Goal: Task Accomplishment & Management: Complete application form

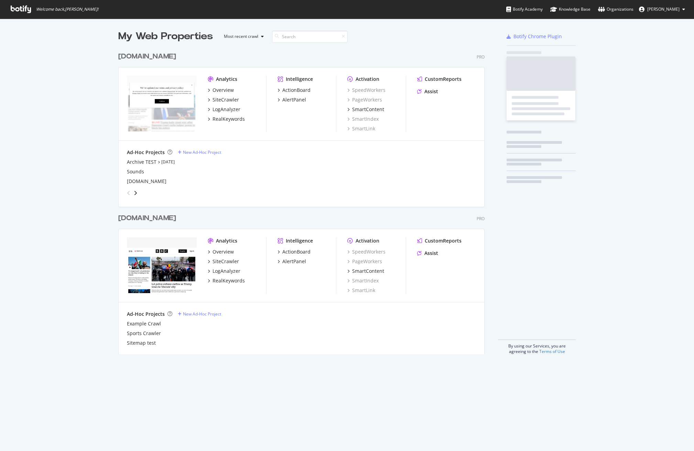
scroll to position [451, 694]
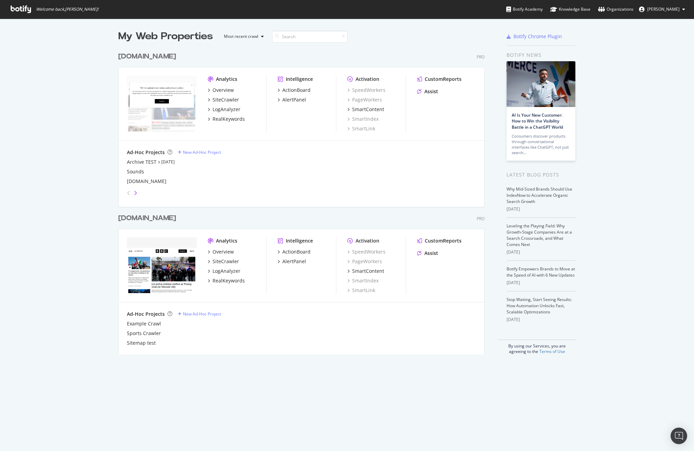
click at [136, 192] on icon "angle-right" at bounding box center [135, 192] width 3 height 5
click at [128, 192] on icon "angle-left" at bounding box center [128, 192] width 3 height 5
click at [134, 163] on div "Archive TEST" at bounding box center [142, 161] width 30 height 7
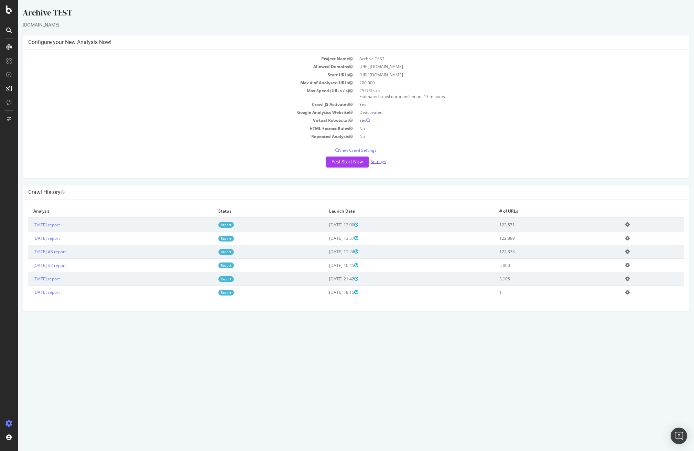
click at [381, 161] on link "Settings" at bounding box center [377, 161] width 15 height 6
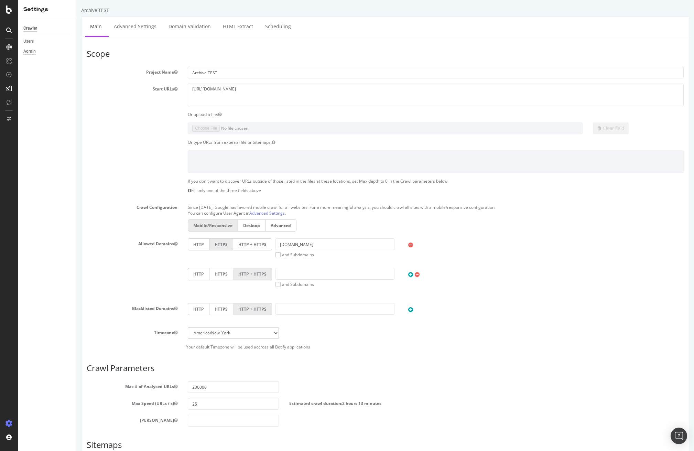
click at [32, 50] on div "Admin" at bounding box center [29, 51] width 12 height 7
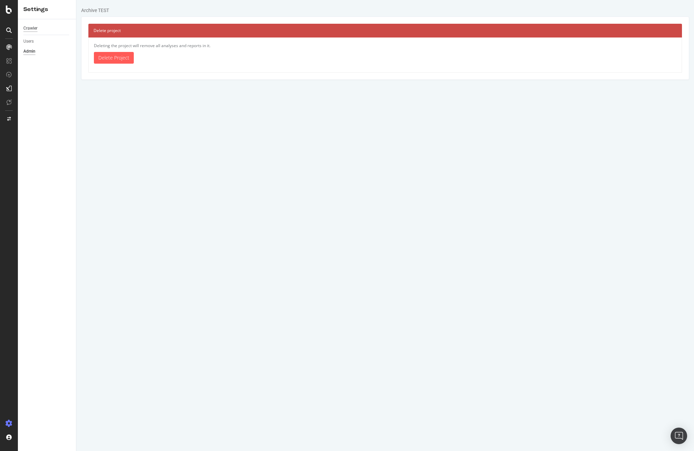
click at [32, 25] on div "Crawler" at bounding box center [30, 28] width 14 height 7
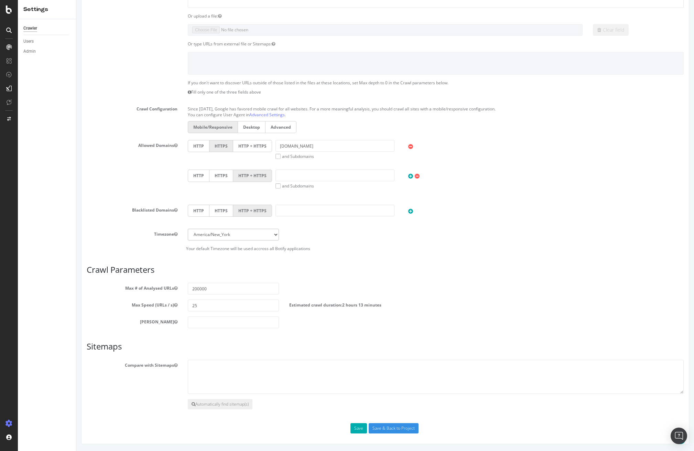
scroll to position [98, 0]
click at [676, 432] on img "Open Intercom Messenger" at bounding box center [678, 435] width 9 height 9
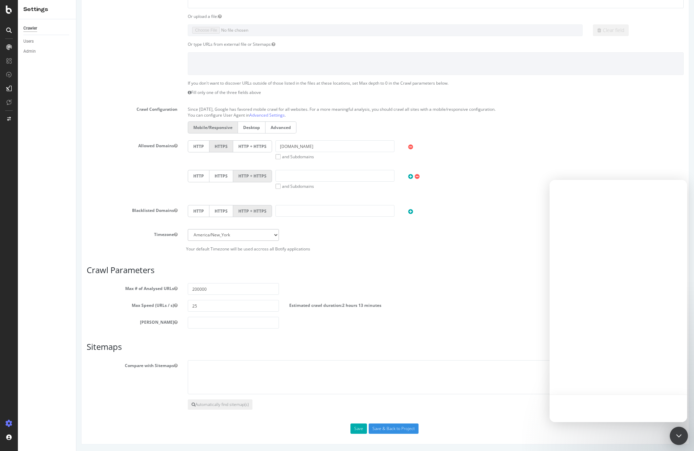
scroll to position [0, 0]
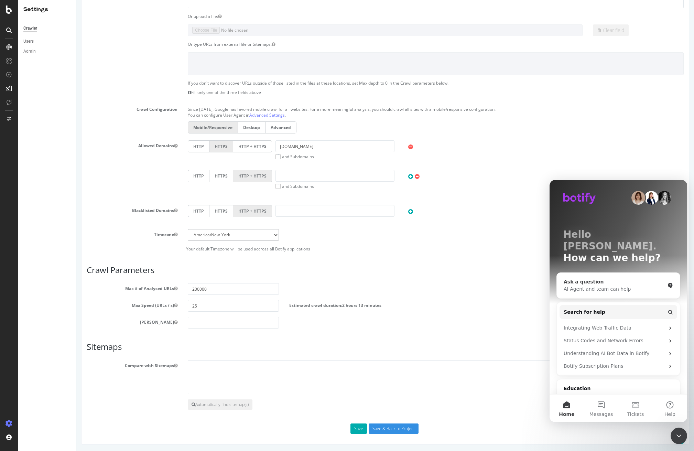
click at [581, 285] on div "AI Agent and team can help" at bounding box center [613, 288] width 101 height 7
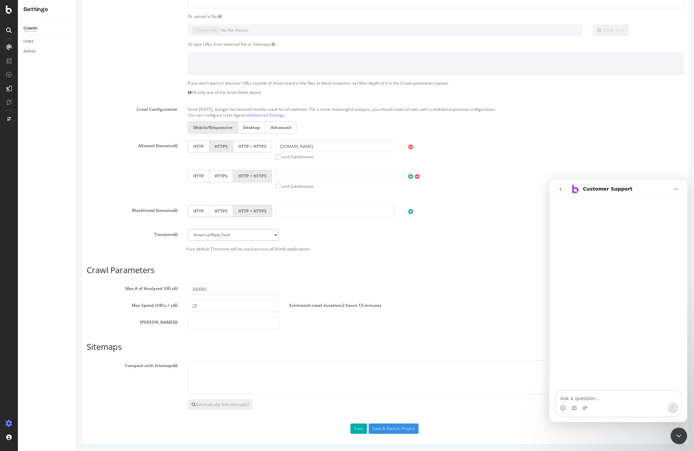
click at [588, 399] on textarea "Ask a question…" at bounding box center [618, 396] width 126 height 12
click at [560, 384] on textarea "can i clone an ad hoc crawl and rename it and change the urls etc. its the same…" at bounding box center [618, 389] width 126 height 25
type textarea "Hi! can i clone an ad hoc crawl and rename it and change the urls etc. its the …"
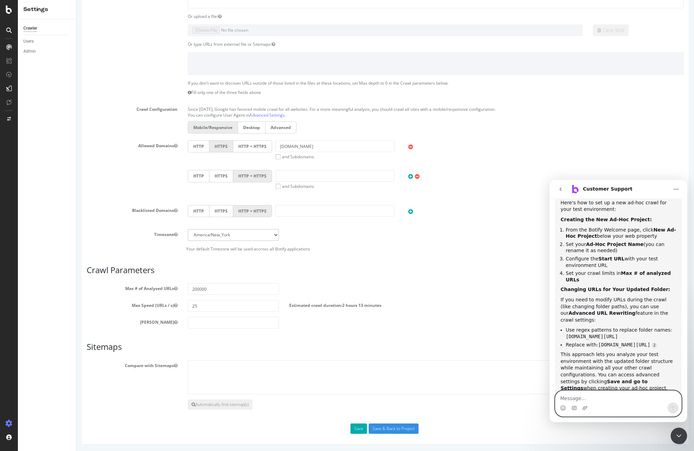
scroll to position [172, 0]
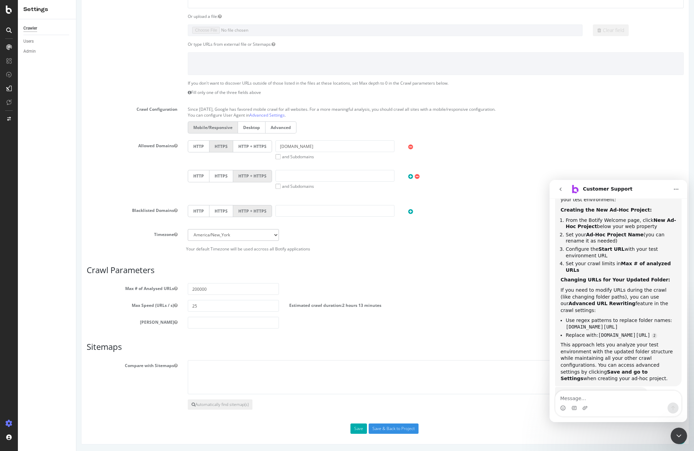
click at [599, 404] on div "Intercom messenger" at bounding box center [618, 407] width 126 height 11
click at [600, 401] on textarea "Message…" at bounding box center [618, 396] width 126 height 12
type textarea "Yeah I know that is how i normally do it"
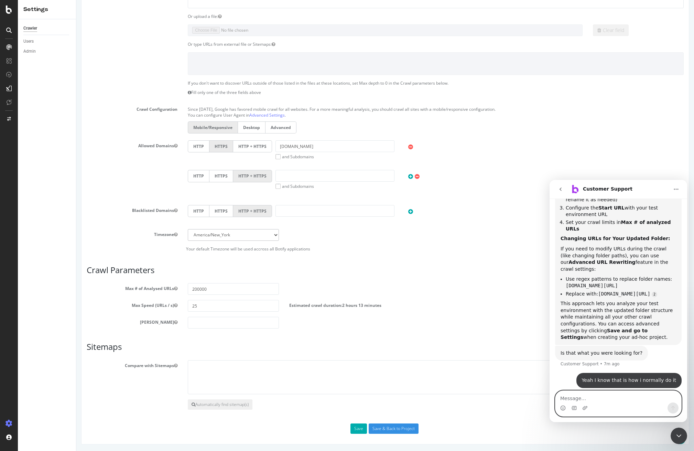
scroll to position [203, 0]
type textarea "ok thanks"
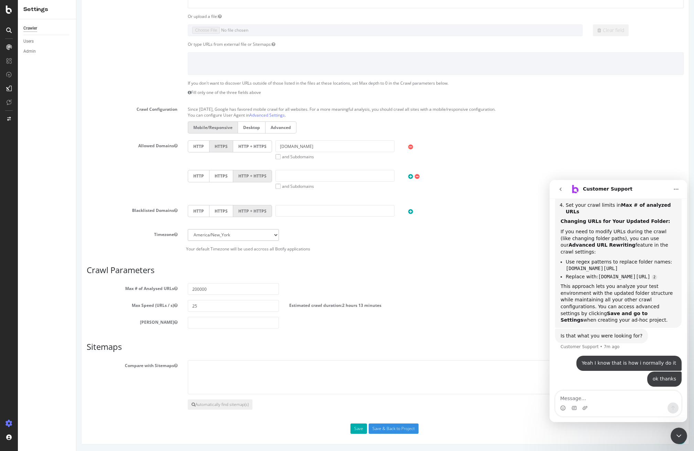
click at [414, 270] on h3 "Crawl Parameters" at bounding box center [385, 269] width 597 height 9
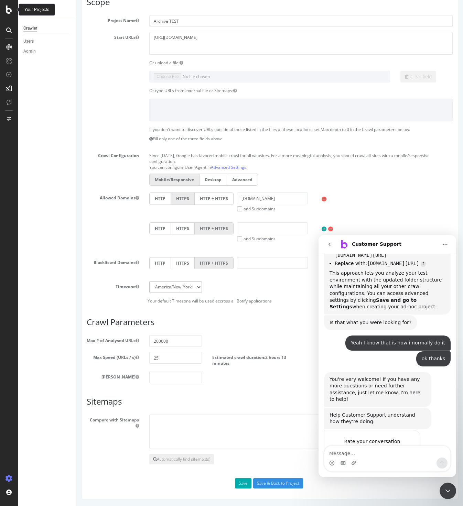
scroll to position [0, 0]
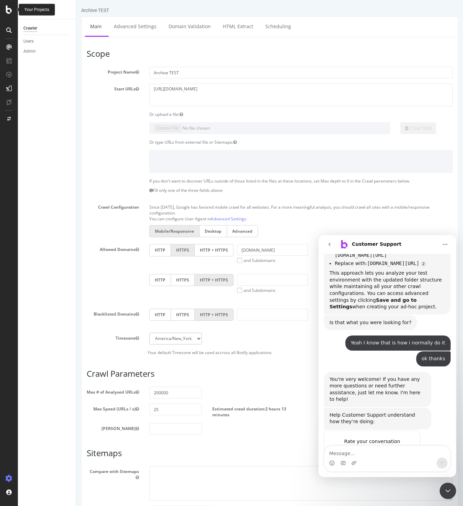
click at [444, 244] on icon "Home" at bounding box center [444, 244] width 5 height 5
click at [421, 242] on div "Customer Support" at bounding box center [388, 244] width 100 height 11
click at [449, 450] on icon "Close Intercom Messenger" at bounding box center [447, 491] width 8 height 8
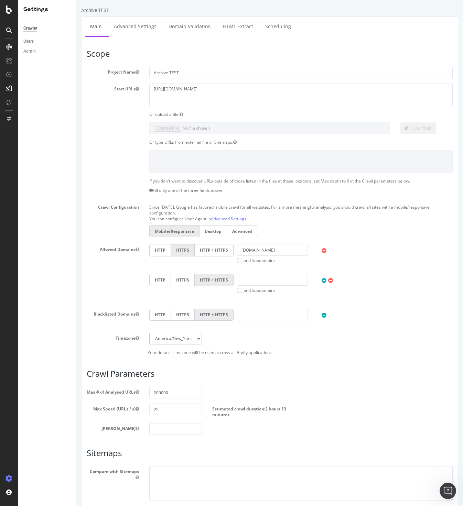
scroll to position [288, 0]
click at [218, 88] on textarea "[URL][DOMAIN_NAME]" at bounding box center [300, 95] width 303 height 22
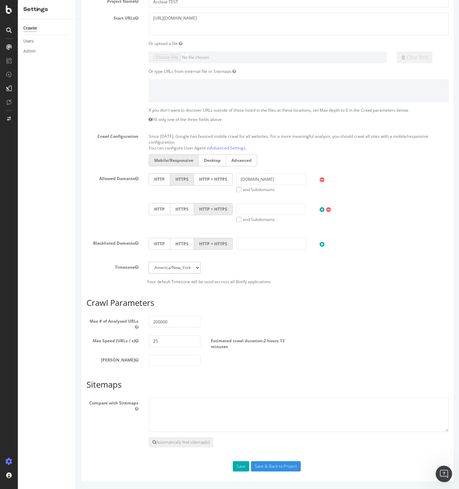
scroll to position [0, 0]
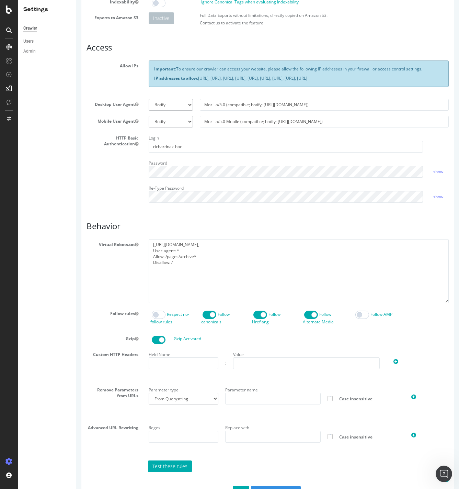
scroll to position [124, 0]
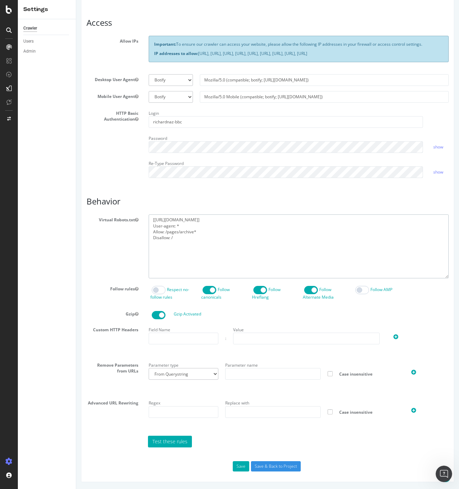
drag, startPoint x: 184, startPoint y: 237, endPoint x: 152, endPoint y: 220, distance: 36.0
click at [152, 220] on textarea "[https://www.test.bbc.com/pages/archive] User-agent: * Allow: /pages/archive* D…" at bounding box center [299, 246] width 300 height 64
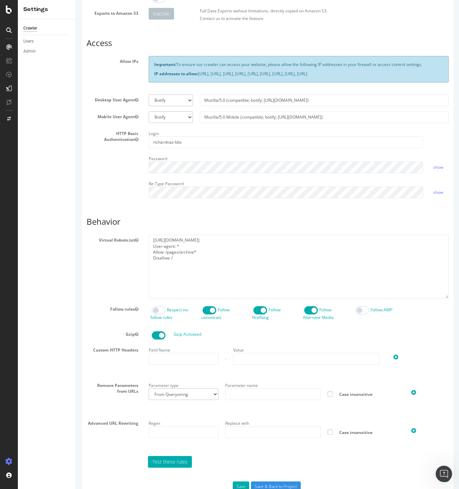
scroll to position [0, 0]
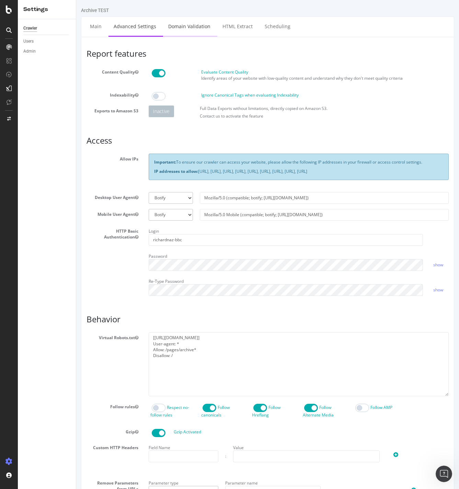
click at [194, 27] on link "Domain Validation" at bounding box center [189, 26] width 53 height 19
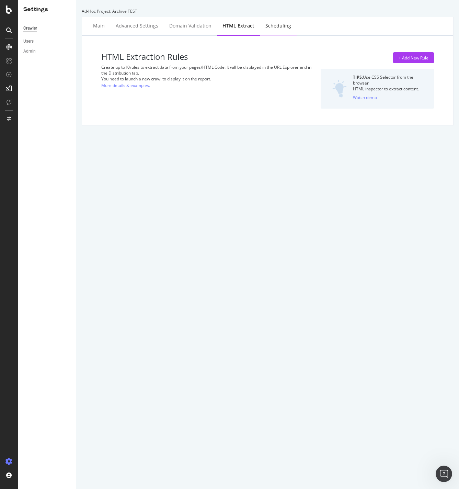
click at [283, 24] on div "Scheduling" at bounding box center [279, 25] width 26 height 7
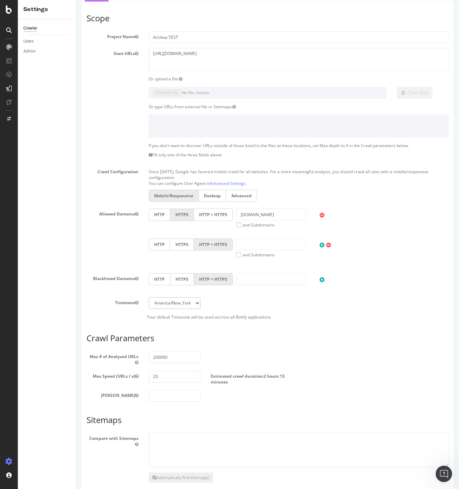
scroll to position [71, 0]
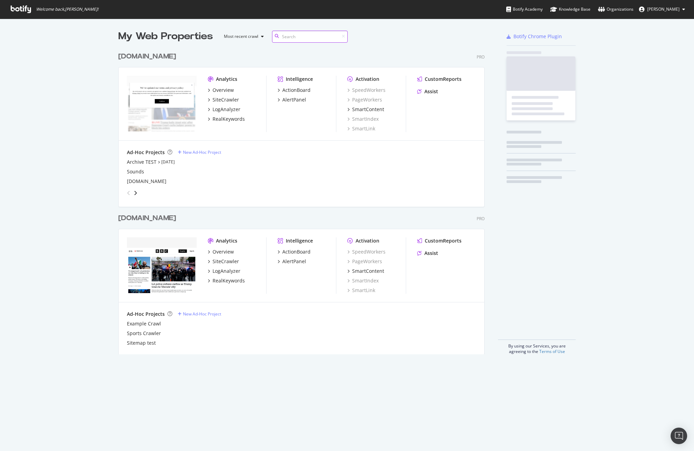
scroll to position [311, 371]
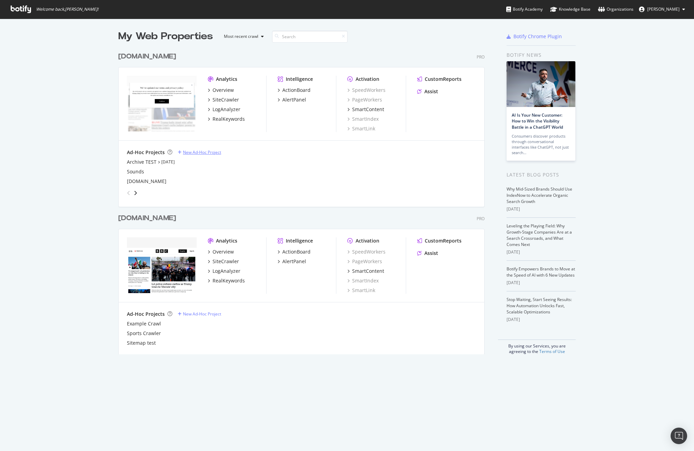
click at [195, 152] on div "New Ad-Hoc Project" at bounding box center [202, 152] width 38 height 6
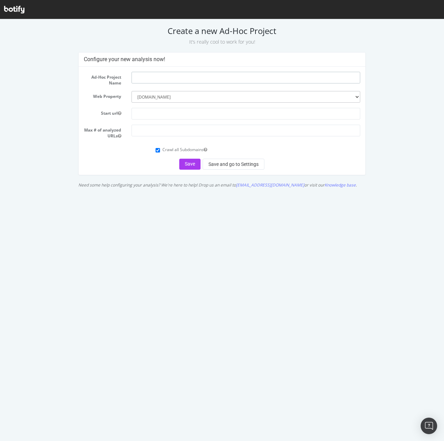
click at [140, 76] on input "text" at bounding box center [246, 78] width 229 height 12
type input "Content Index TEST"
click at [149, 95] on select "--------- [DOMAIN_NAME] [DOMAIN_NAME]" at bounding box center [246, 97] width 229 height 12
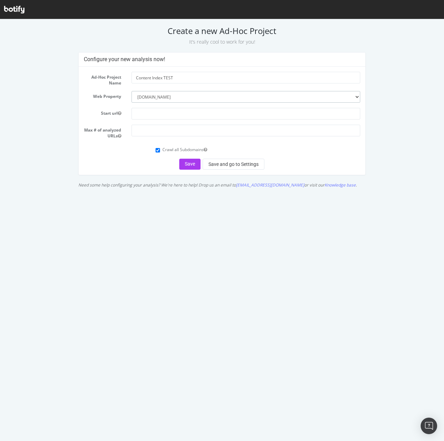
click at [143, 97] on select "--------- [DOMAIN_NAME] [DOMAIN_NAME]" at bounding box center [246, 97] width 229 height 12
click at [132, 91] on select "--------- [DOMAIN_NAME] [DOMAIN_NAME]" at bounding box center [246, 97] width 229 height 12
click at [149, 96] on select "--------- [DOMAIN_NAME] [DOMAIN_NAME]" at bounding box center [246, 97] width 229 height 12
select select "3038"
click at [132, 91] on select "--------- [DOMAIN_NAME] [DOMAIN_NAME]" at bounding box center [246, 97] width 229 height 12
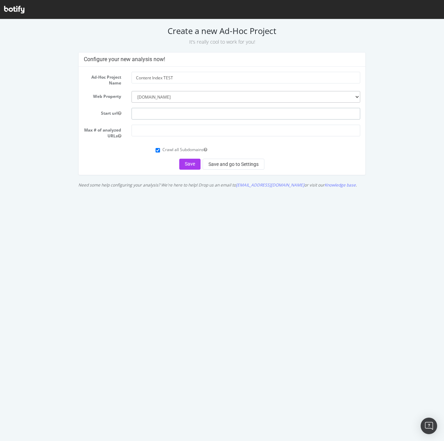
click at [141, 111] on input "text" at bounding box center [246, 114] width 229 height 12
paste input "[URL][DOMAIN_NAME]"
click at [210, 113] on input "[URL][DOMAIN_NAME]" at bounding box center [246, 114] width 229 height 12
type input "[URL][DOMAIN_NAME]"
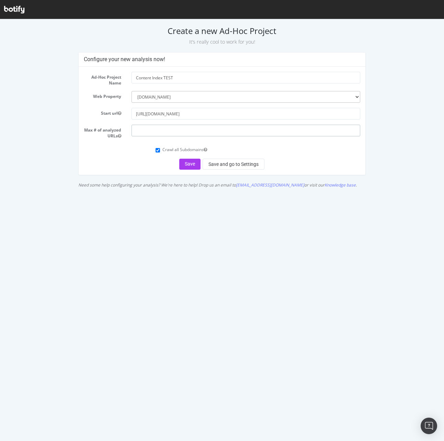
click at [153, 131] on input "number" at bounding box center [246, 131] width 229 height 12
type input "200000"
click at [156, 149] on input "Crawl all Subdomains" at bounding box center [158, 150] width 4 height 4
checkbox input "false"
click at [189, 163] on button "Save" at bounding box center [189, 164] width 21 height 11
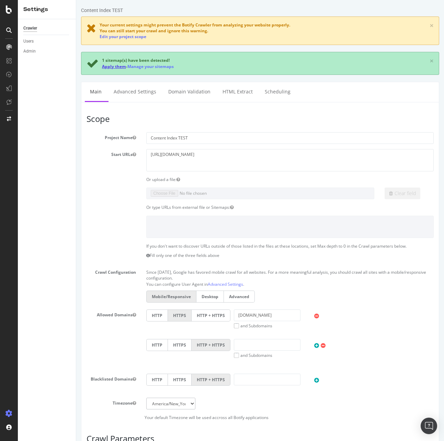
click at [113, 66] on link "Apply them" at bounding box center [114, 67] width 24 height 6
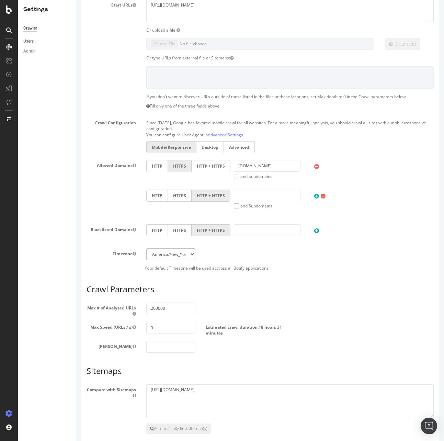
scroll to position [154, 0]
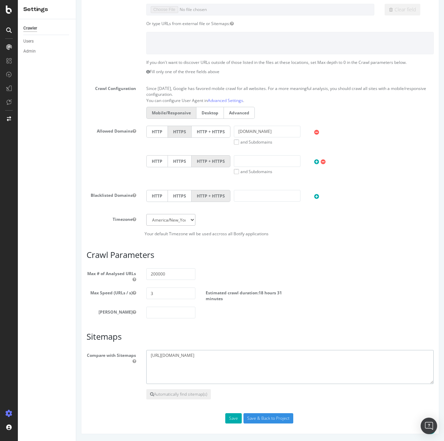
click at [215, 354] on textarea "https://www.bbc.com/bbcx/audio_archive_sitemap.xml" at bounding box center [290, 367] width 288 height 34
drag, startPoint x: 231, startPoint y: 355, endPoint x: 205, endPoint y: 354, distance: 25.8
click at [205, 354] on textarea "https://www.bbc.com/bbcx/audio_archive_sitemap.xml" at bounding box center [290, 367] width 288 height 34
click at [222, 356] on textarea "https://www.bbc.com/bbcx/audio_archive_sitemap.xml" at bounding box center [290, 367] width 288 height 34
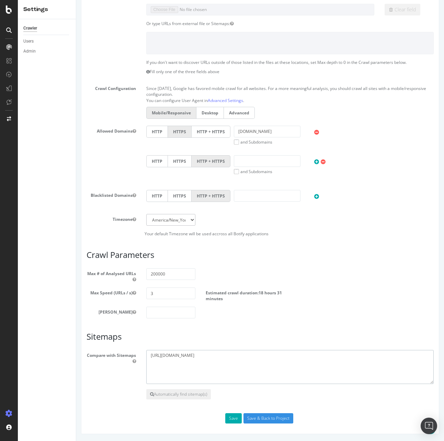
click at [222, 356] on textarea "https://www.bbc.com/bbcx/audio_archive_sitemap.xml" at bounding box center [290, 367] width 288 height 34
click at [236, 418] on button "Save" at bounding box center [233, 418] width 16 height 10
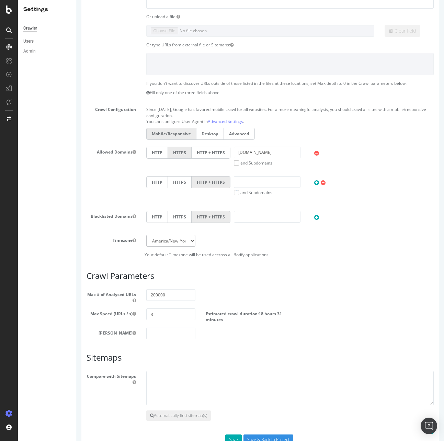
scroll to position [208, 0]
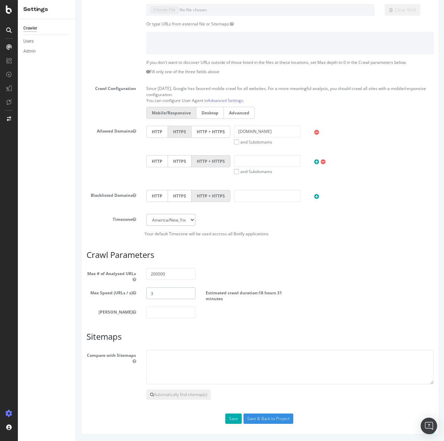
click at [164, 293] on input "3" at bounding box center [170, 294] width 49 height 12
type input "25"
click at [169, 317] on input "number" at bounding box center [170, 313] width 49 height 12
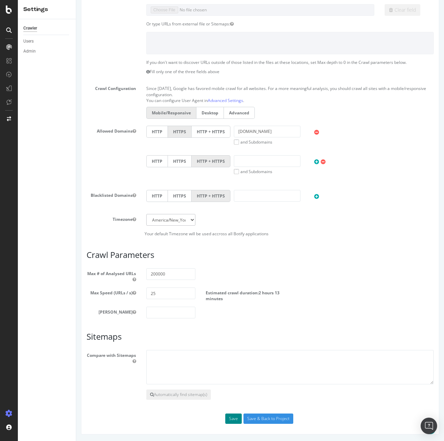
click at [233, 415] on button "Save" at bounding box center [233, 419] width 16 height 10
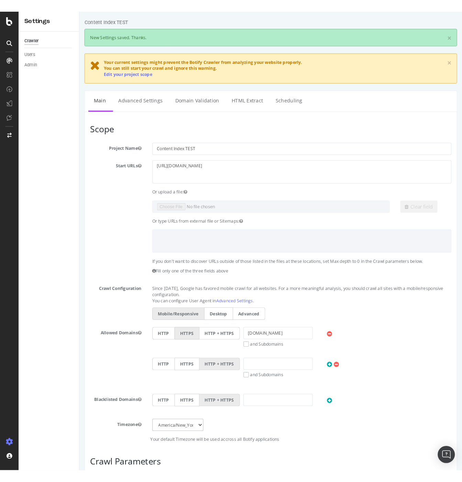
scroll to position [0, 0]
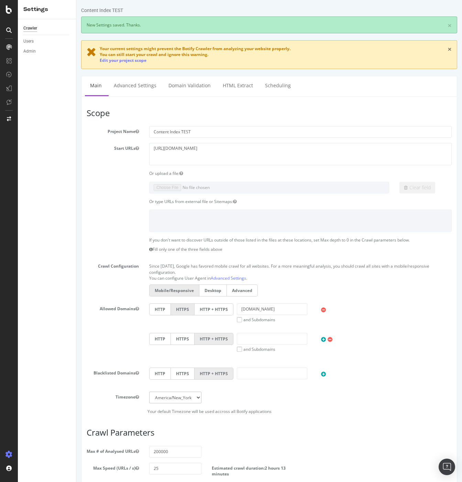
click at [444, 49] on link "×" at bounding box center [449, 49] width 4 height 7
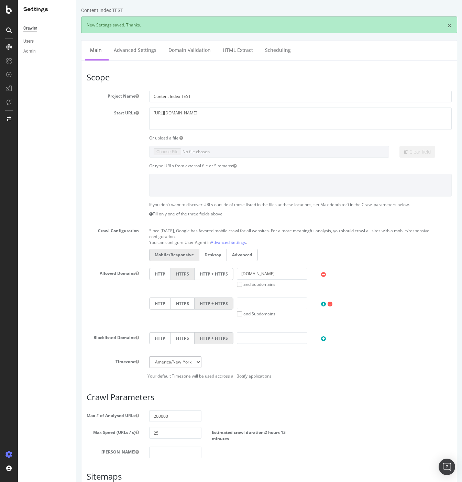
click at [444, 25] on link "×" at bounding box center [449, 25] width 4 height 7
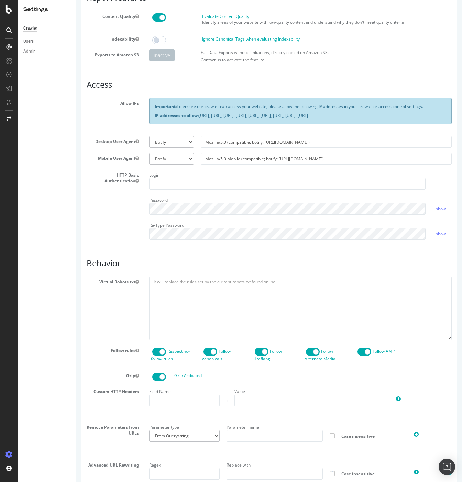
scroll to position [92, 0]
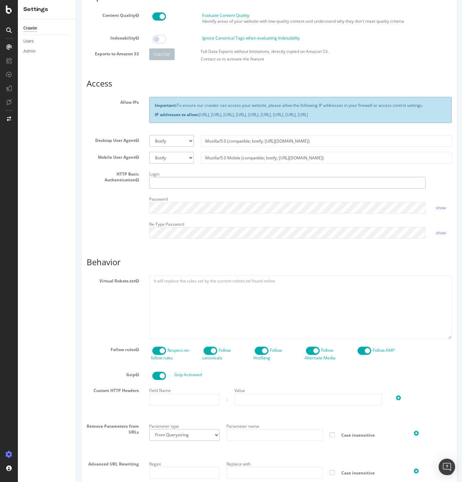
type input "richardnaz-bbc"
click at [161, 355] on span at bounding box center [159, 351] width 14 height 8
click at [366, 355] on span at bounding box center [364, 351] width 14 height 8
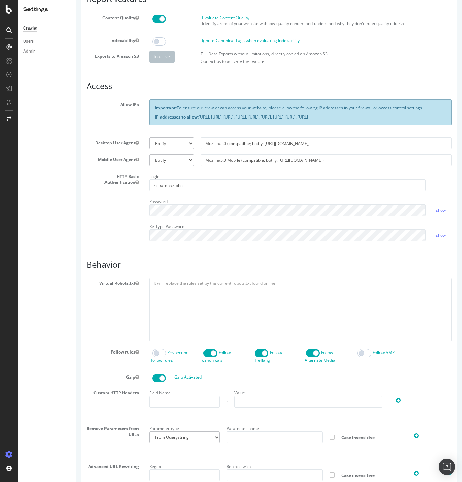
scroll to position [82, 0]
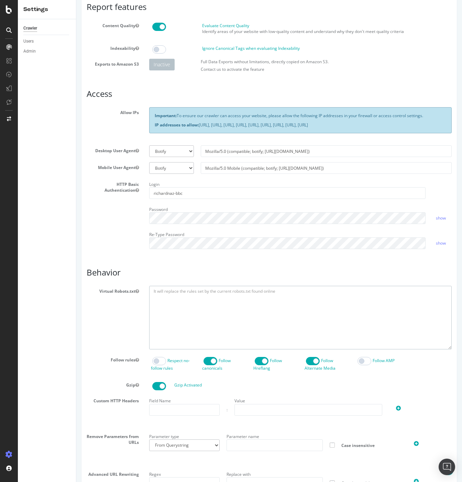
click at [188, 305] on textarea at bounding box center [300, 318] width 302 height 64
paste textarea "[https://www.test.bbc.com/pages/archive] User-agent: * Allow: /pages/archive* D…"
click at [224, 297] on textarea "[https://www.test.bbc.com/pages/archive] User-agent: * Allow: /pages/archive* D…" at bounding box center [300, 318] width 302 height 64
click at [186, 308] on textarea "[https://www.test.bbc.com/pages/content-index] User-agent: * Allow: /pages/arch…" at bounding box center [300, 318] width 302 height 64
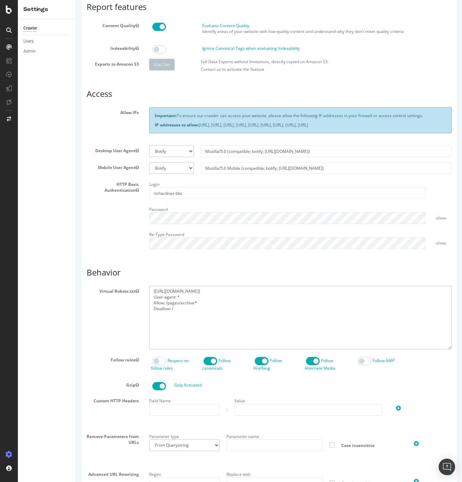
click at [186, 308] on textarea "[https://www.test.bbc.com/pages/content-index] User-agent: * Allow: /pages/arch…" at bounding box center [300, 318] width 302 height 64
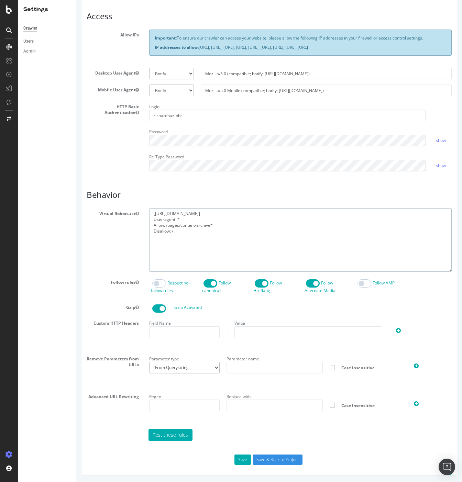
scroll to position [166, 0]
type textarea "[https://www.test.bbc.com/pages/content-index] User-agent: * Allow: /pages/cont…"
click at [242, 441] on button "Save" at bounding box center [242, 459] width 16 height 10
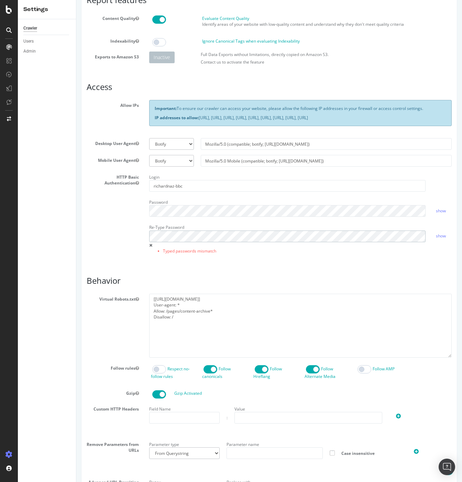
scroll to position [205, 0]
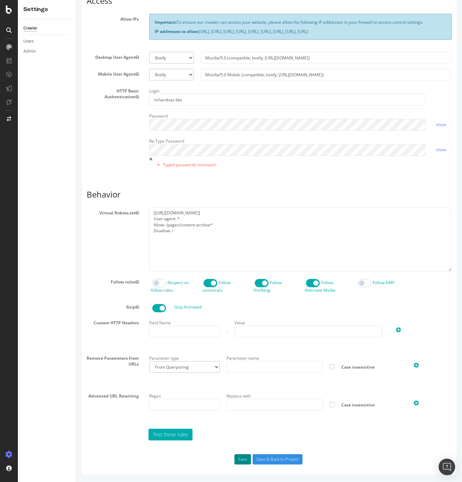
click at [244, 441] on button "Save" at bounding box center [242, 459] width 16 height 10
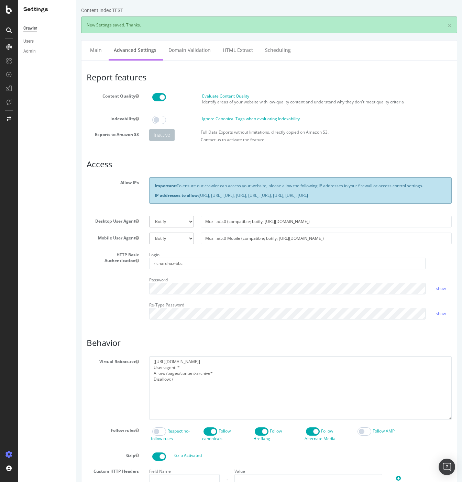
scroll to position [0, 0]
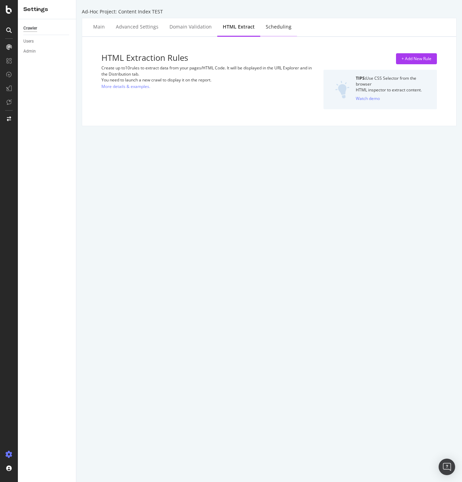
click at [278, 28] on div "Scheduling" at bounding box center [279, 26] width 26 height 7
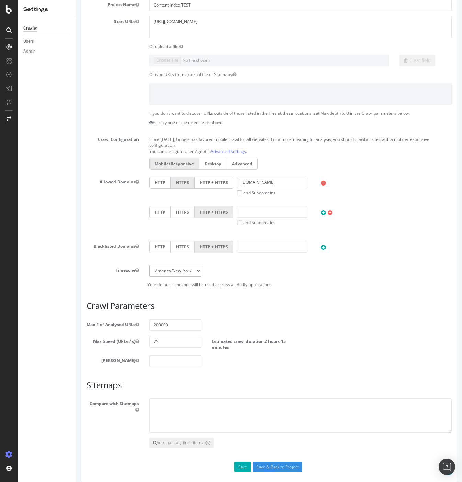
scroll to position [113, 0]
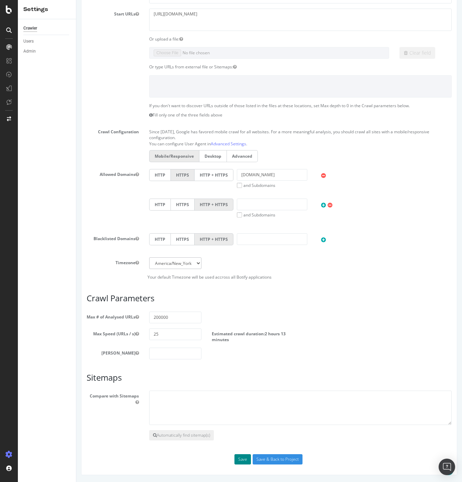
click at [241, 441] on button "Save" at bounding box center [242, 459] width 16 height 10
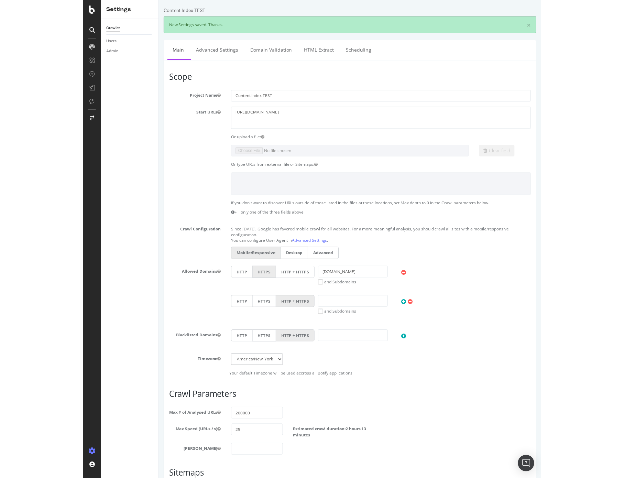
scroll to position [0, 0]
